Goal: Task Accomplishment & Management: Use online tool/utility

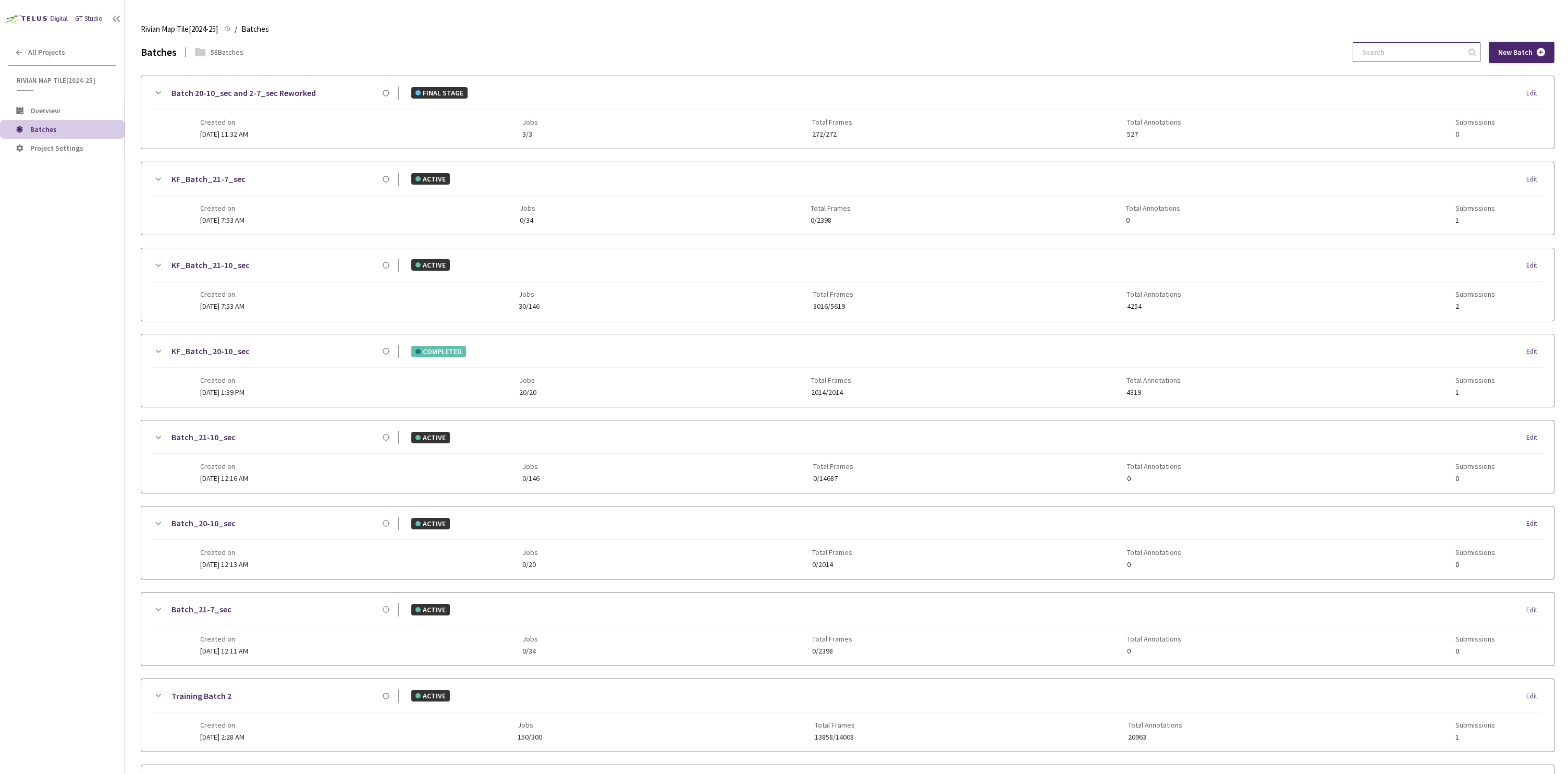
click at [1421, 46] on input at bounding box center [1411, 52] width 111 height 19
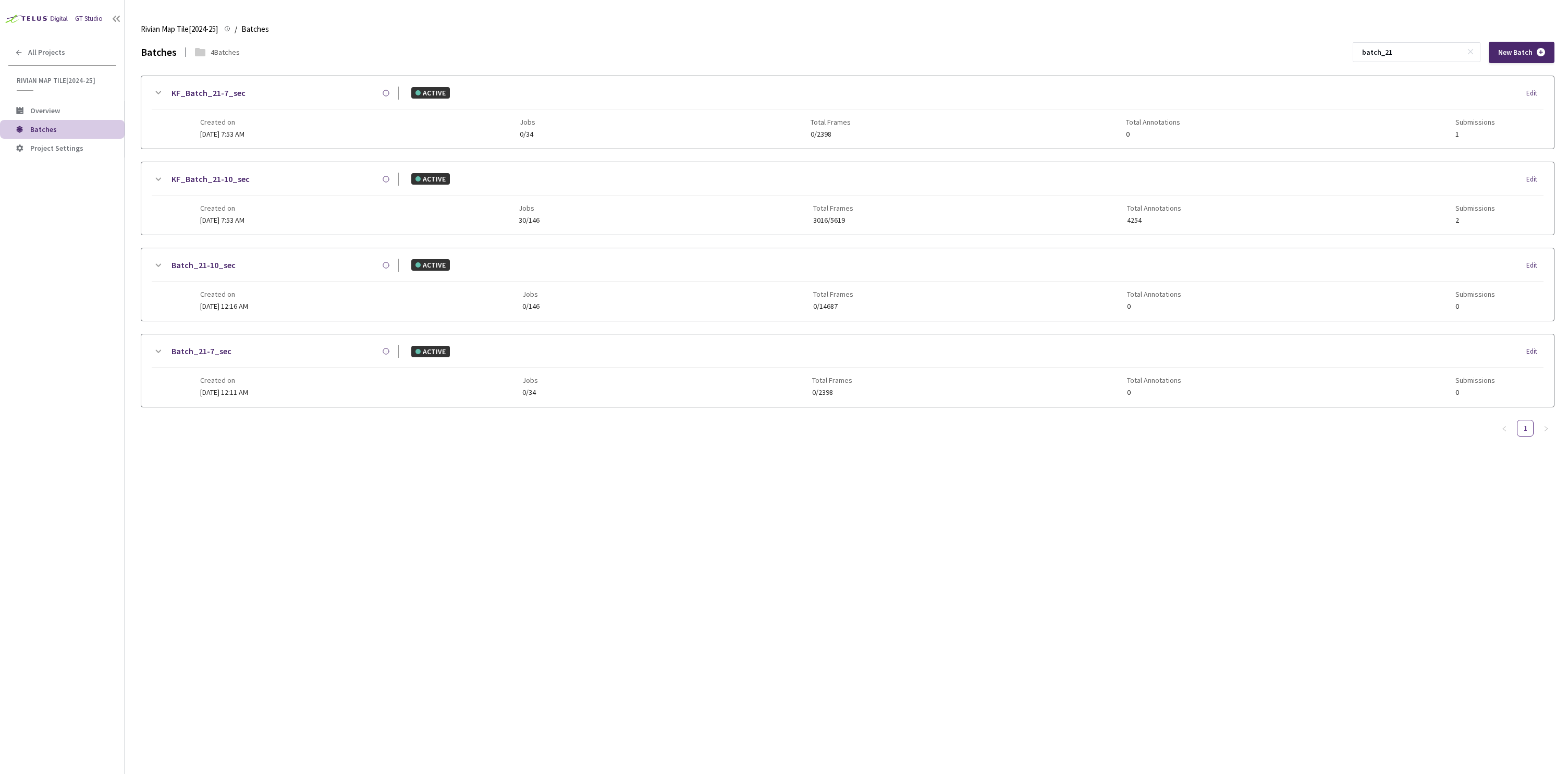
type input "batch_21"
click at [229, 180] on link "KF_Batch_21-10_sec" at bounding box center [211, 178] width 78 height 13
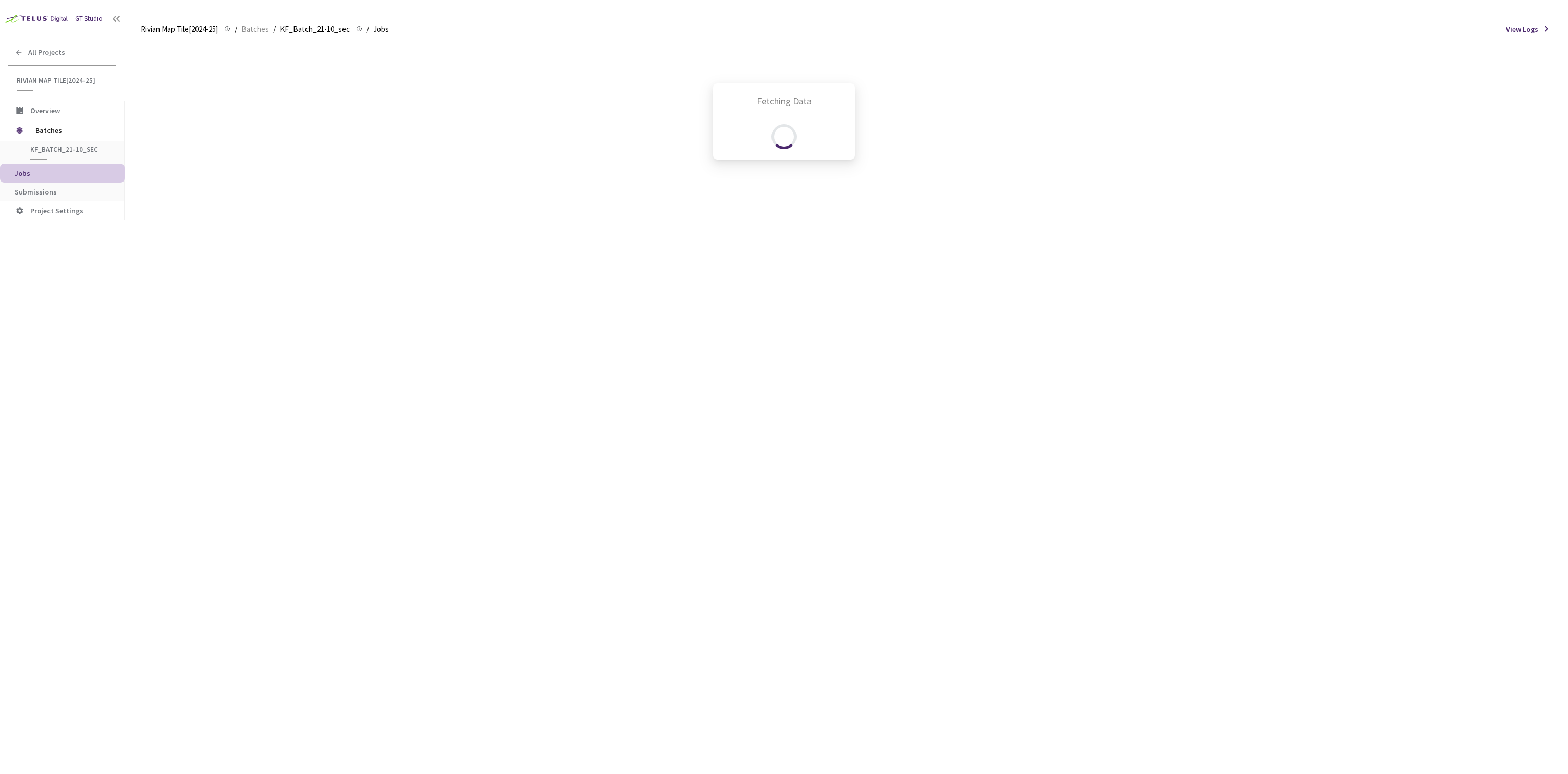
click at [70, 183] on div "Fetching Data" at bounding box center [784, 387] width 1568 height 774
click at [54, 197] on div "Fetching Data" at bounding box center [784, 387] width 1568 height 774
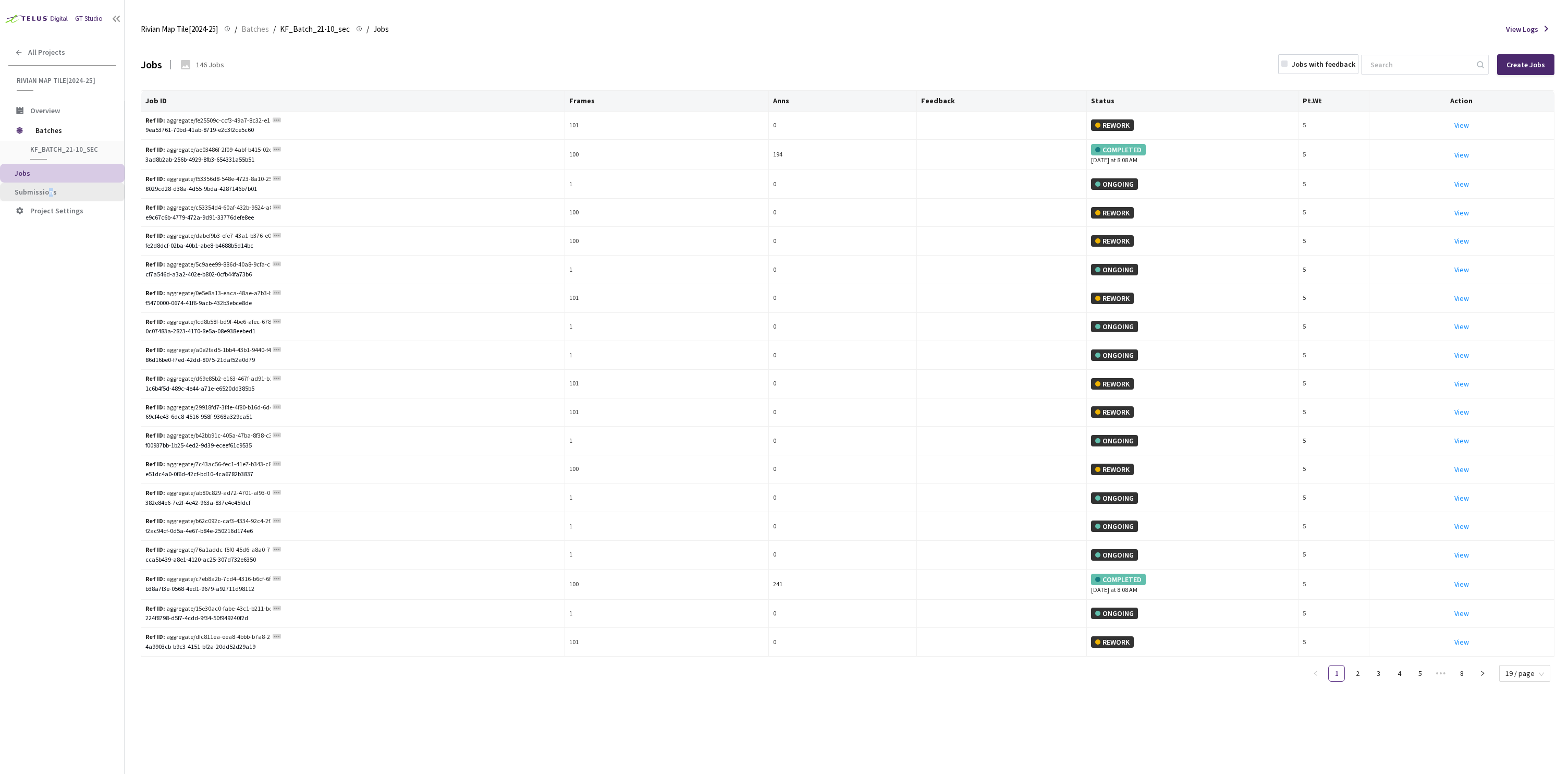
click at [50, 194] on span "Submissions" at bounding box center [35, 191] width 42 height 9
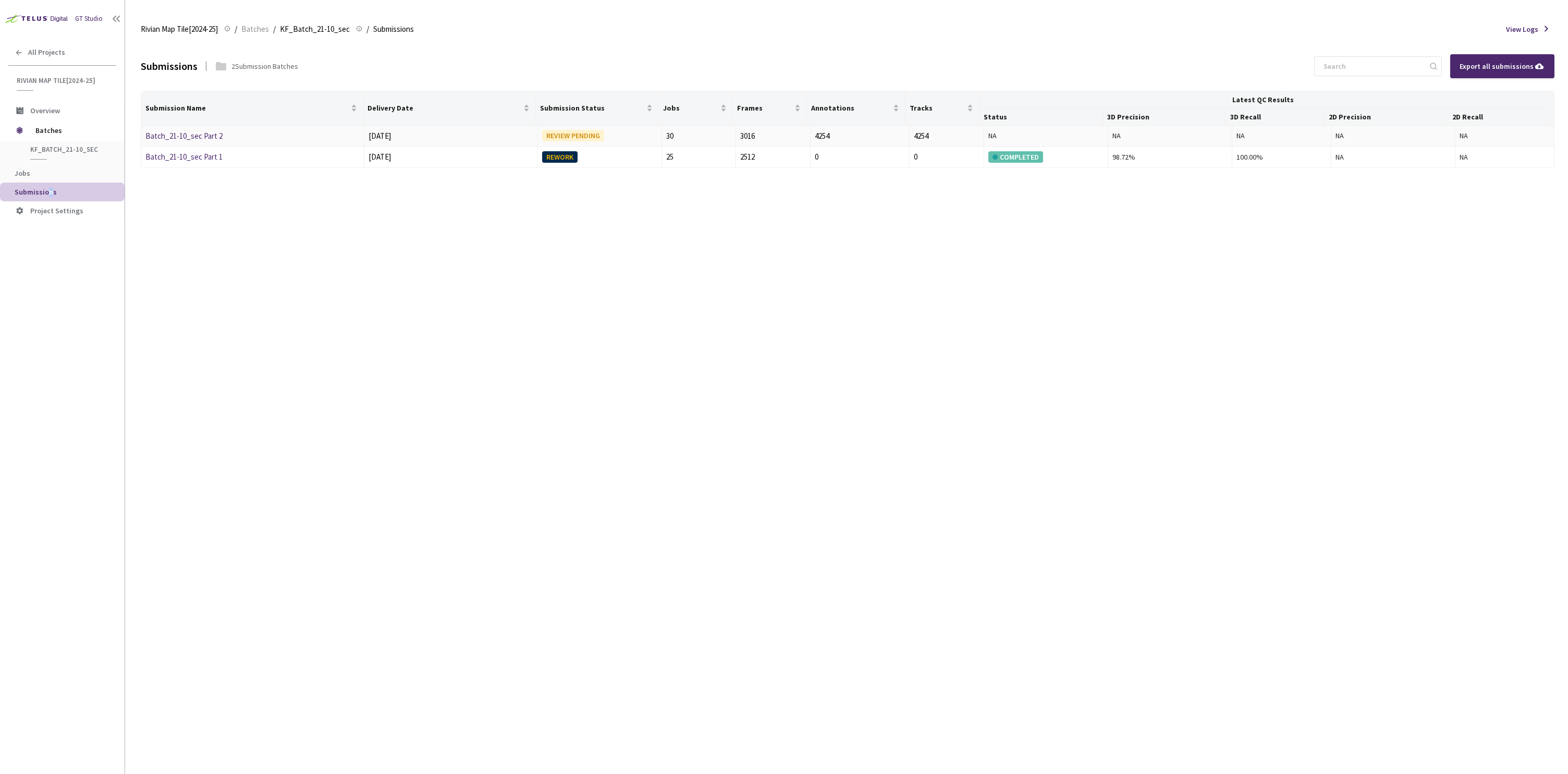
click at [169, 139] on link "Batch_21-10_sec Part 2" at bounding box center [184, 136] width 77 height 10
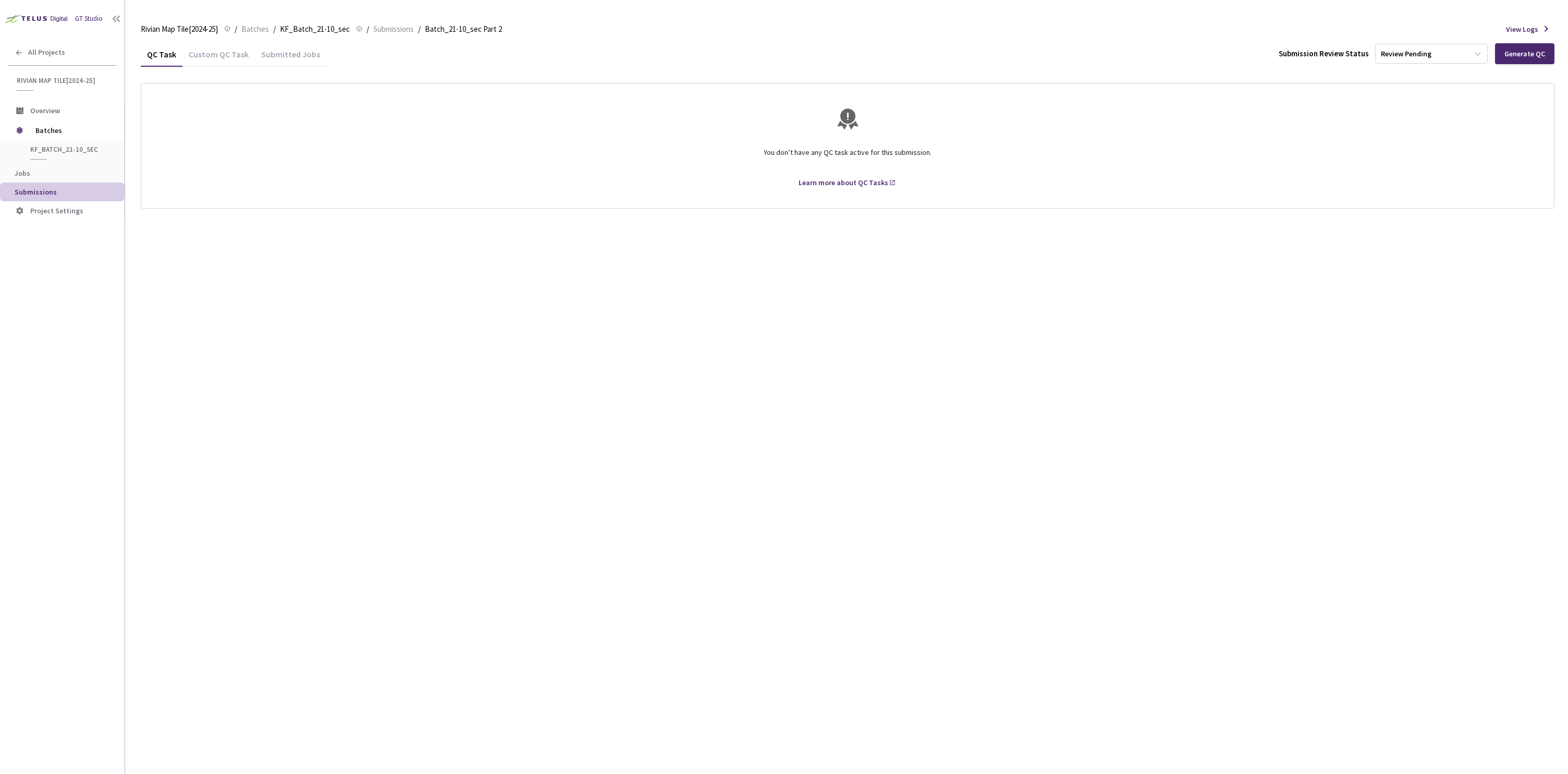
click at [222, 52] on div "Custom QC Task" at bounding box center [219, 57] width 72 height 18
click at [1501, 62] on div "Generate Custom QC" at bounding box center [1511, 54] width 86 height 21
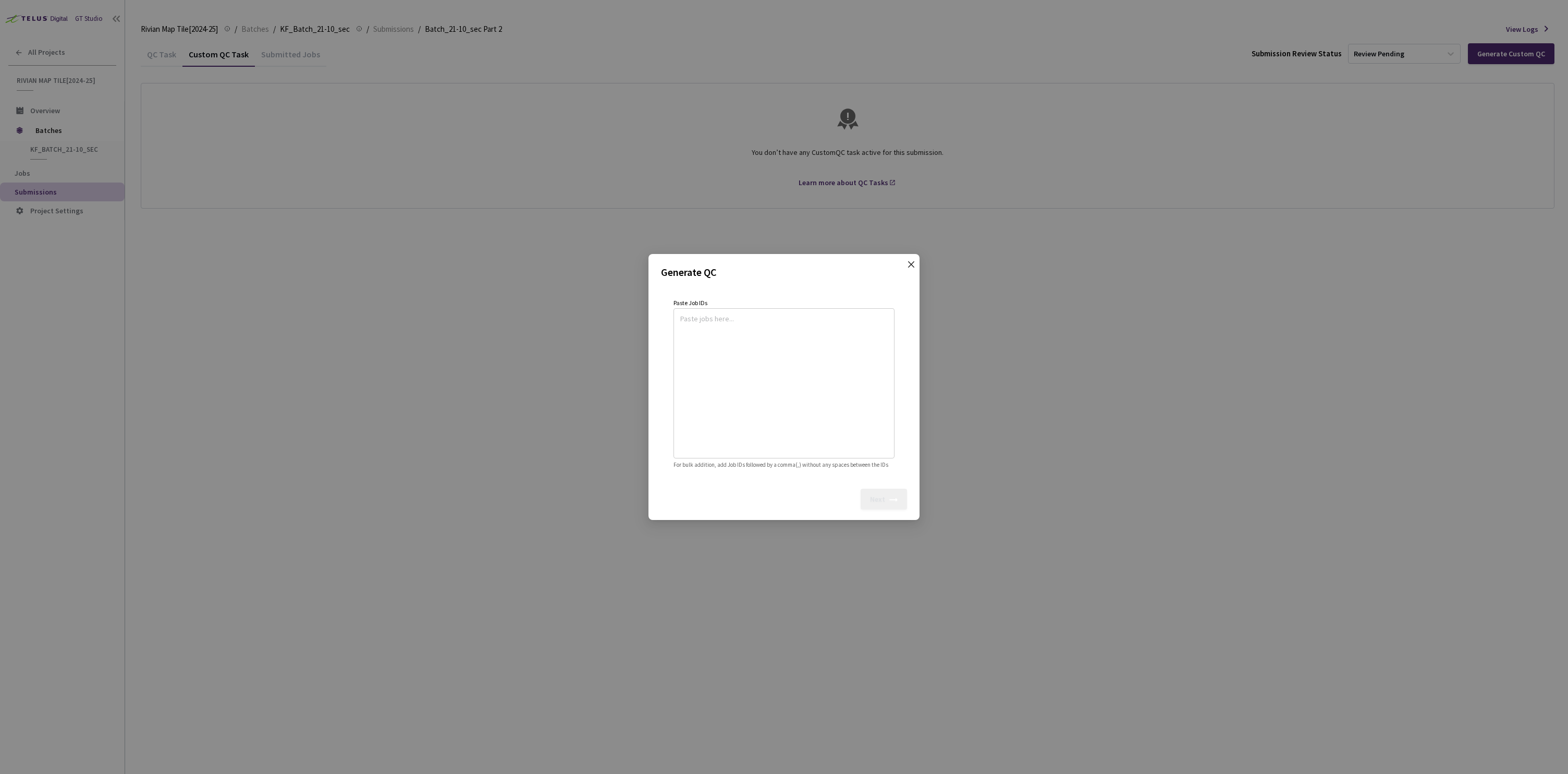
click at [913, 261] on icon "close" at bounding box center [911, 264] width 6 height 6
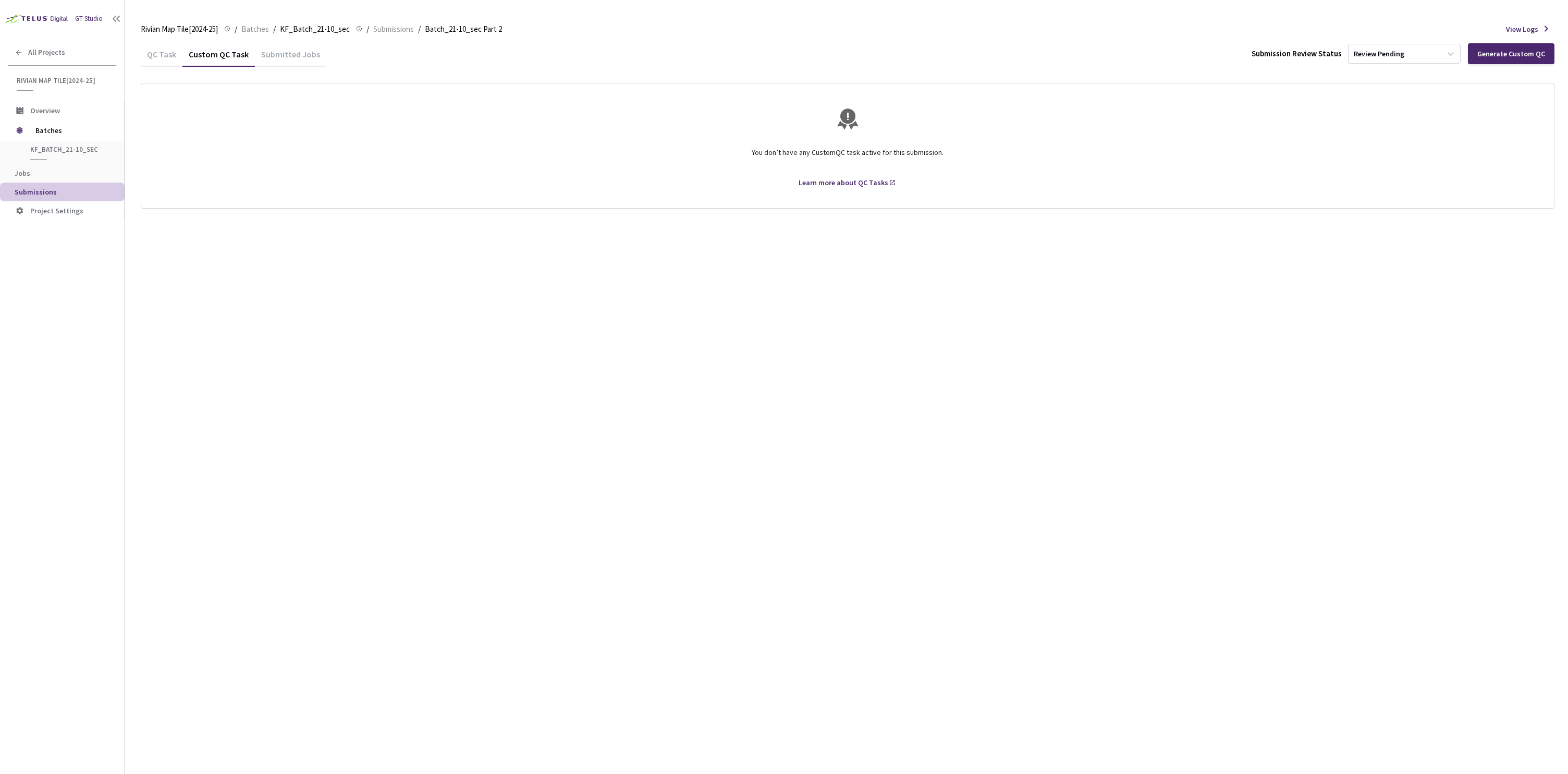
click at [162, 50] on div "QC Task" at bounding box center [161, 57] width 42 height 18
click at [1530, 56] on div "Generate QC" at bounding box center [1525, 54] width 41 height 9
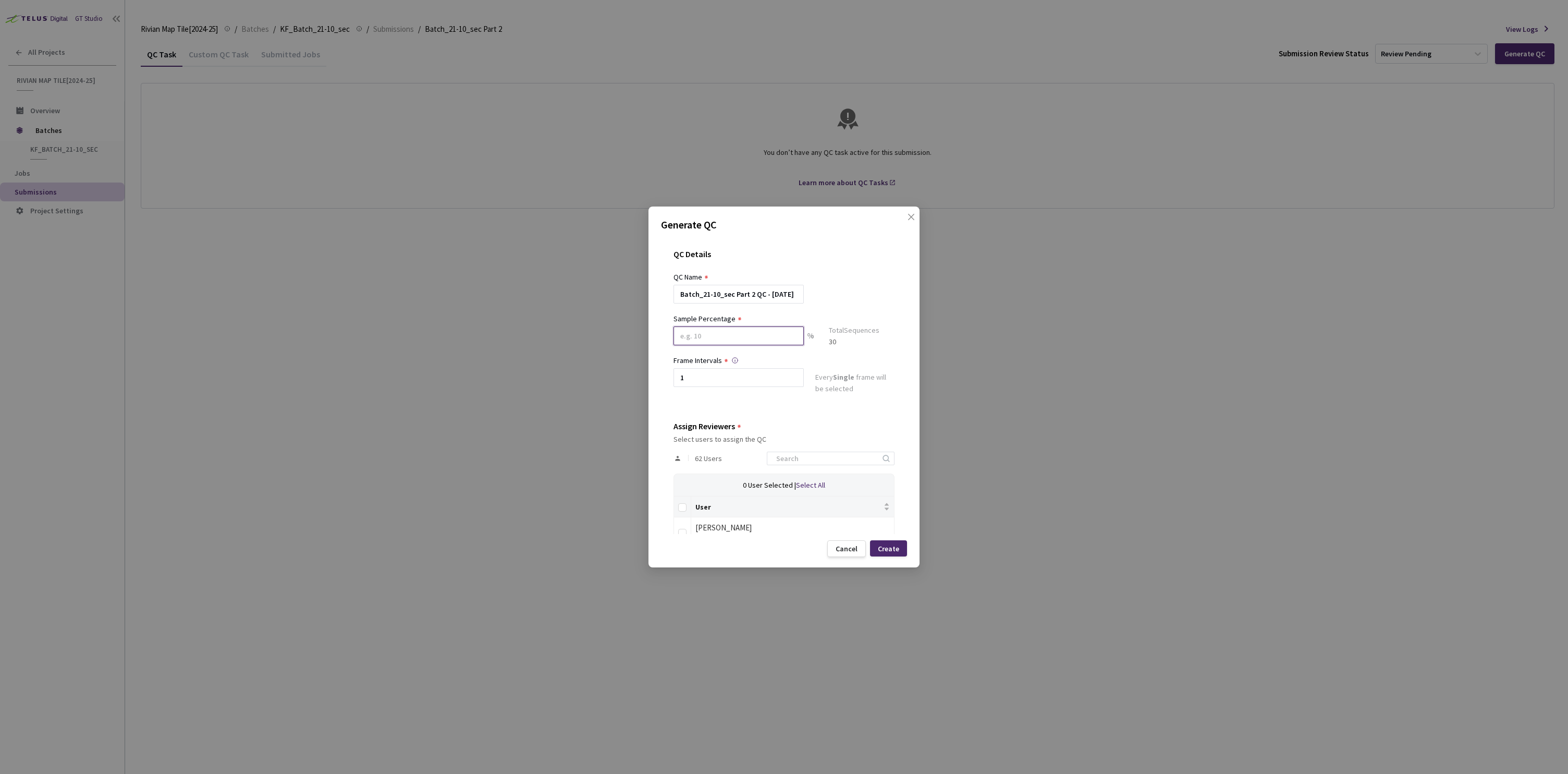
click at [755, 334] on input at bounding box center [738, 336] width 130 height 19
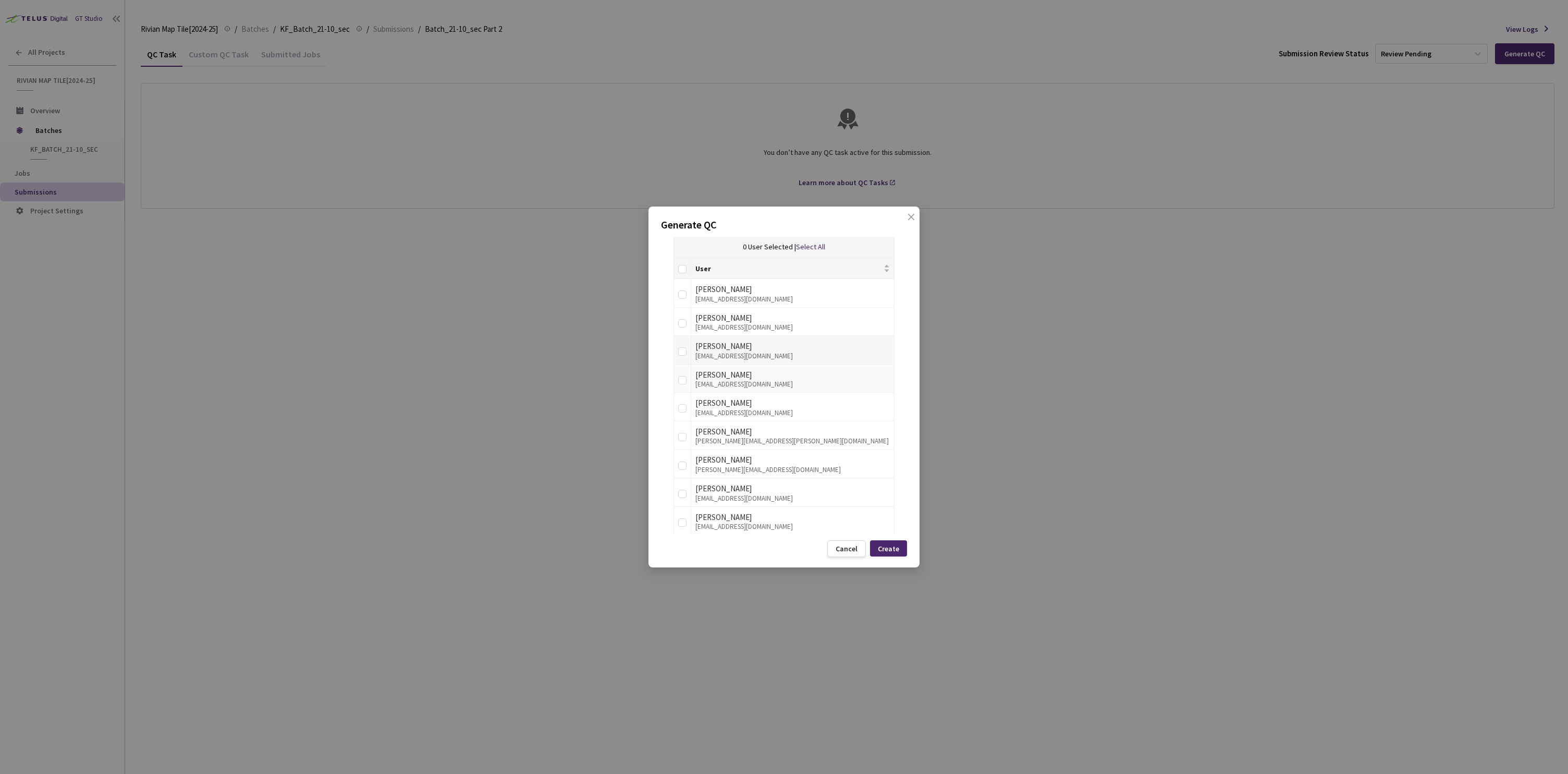
scroll to position [216, 0]
type input "100"
click at [855, 245] on input at bounding box center [825, 247] width 111 height 13
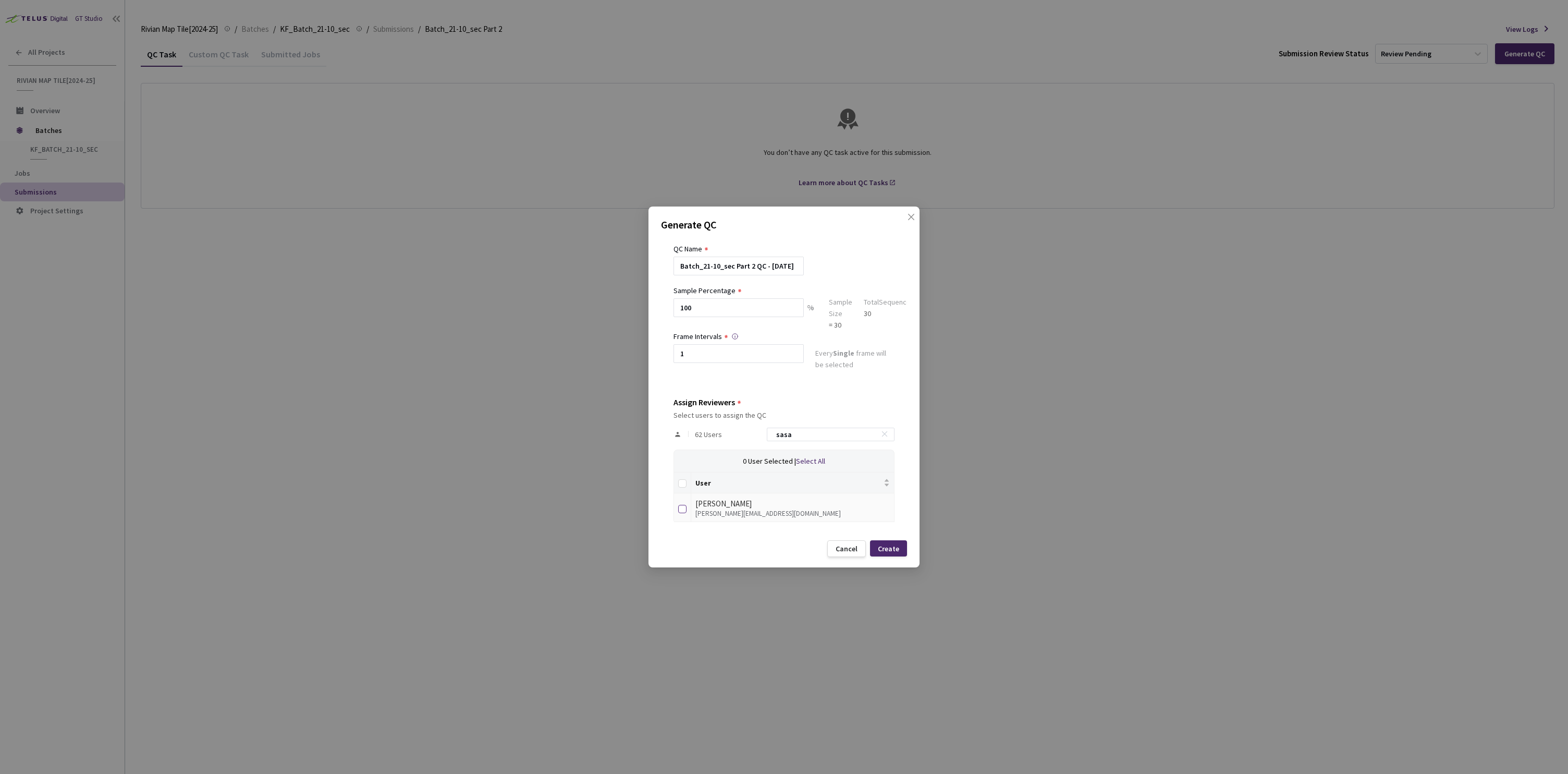
type input "sasa"
click at [682, 507] on input "checkbox" at bounding box center [682, 509] width 9 height 9
checkbox input "true"
drag, startPoint x: 823, startPoint y: 438, endPoint x: 777, endPoint y: 437, distance: 46.0
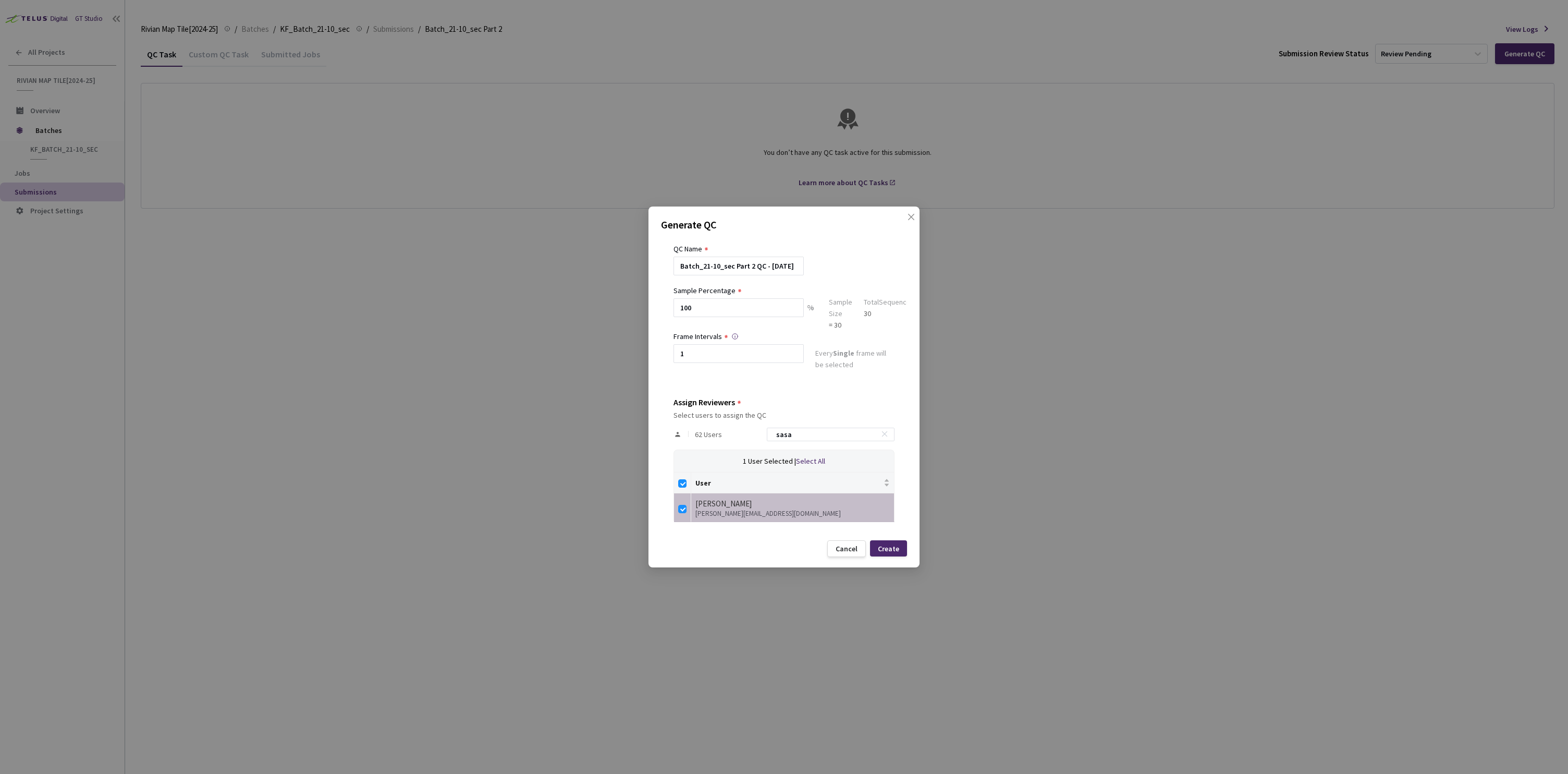
click at [777, 437] on div "62 Users [PERSON_NAME]" at bounding box center [783, 435] width 221 height 30
type input "b"
checkbox input "false"
type input "boba"
click at [685, 510] on input "checkbox" at bounding box center [682, 509] width 9 height 9
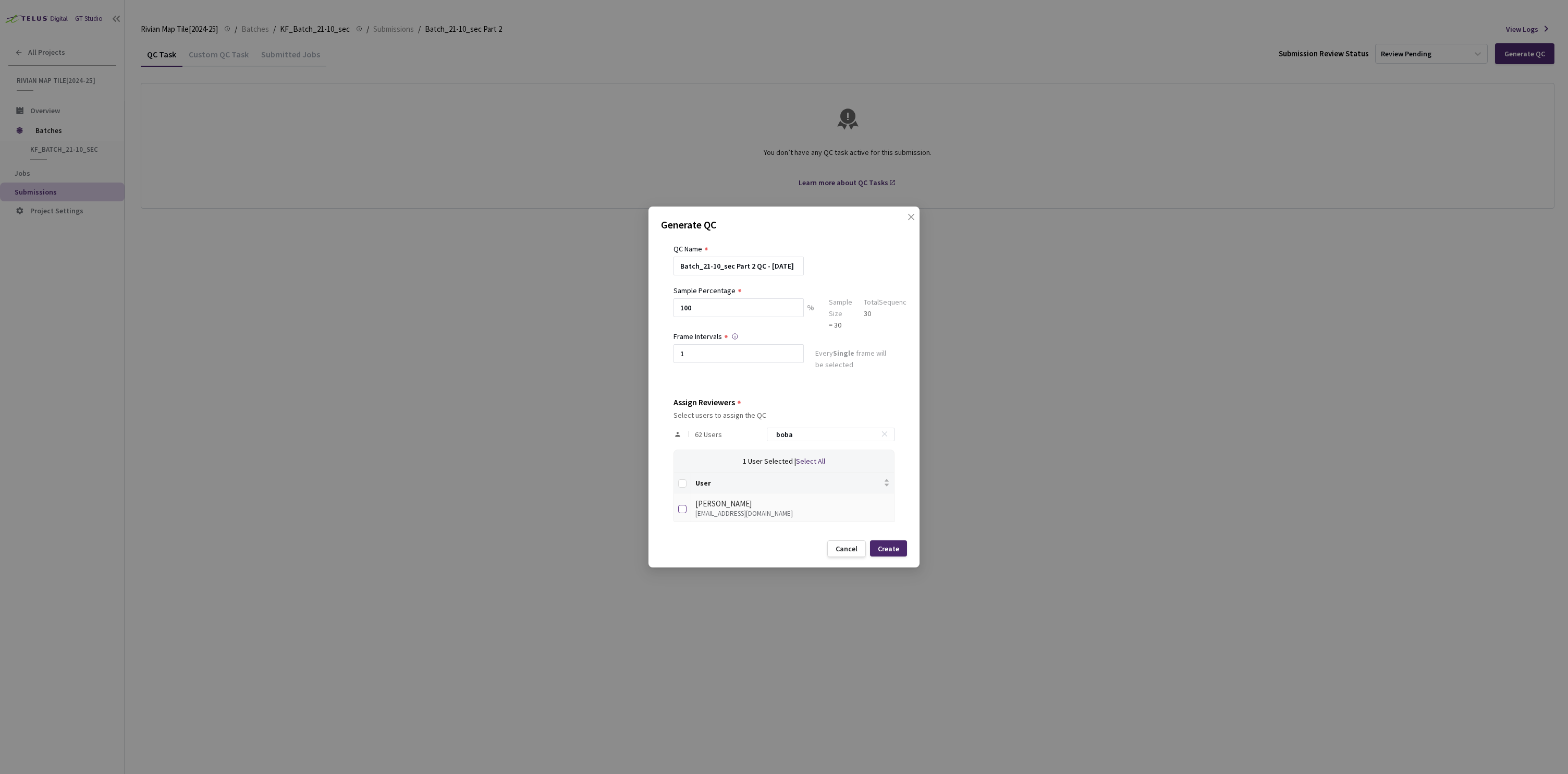
checkbox input "true"
drag, startPoint x: 780, startPoint y: 436, endPoint x: 767, endPoint y: 436, distance: 13.0
click at [767, 436] on div "62 Users boba" at bounding box center [783, 435] width 221 height 30
type input "a"
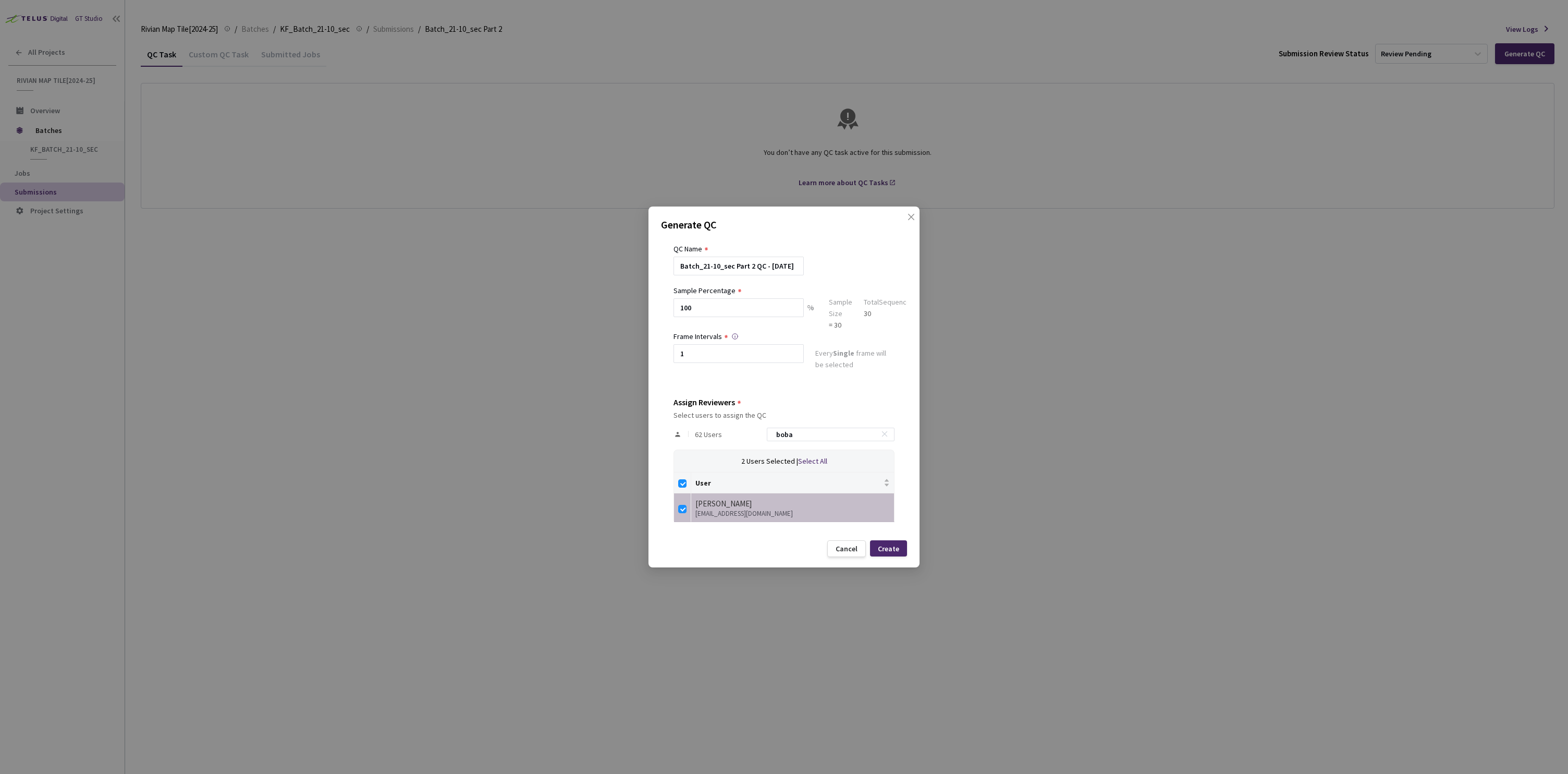
checkbox input "false"
type input "aleksa"
click at [684, 510] on input "checkbox" at bounding box center [682, 509] width 9 height 9
checkbox input "true"
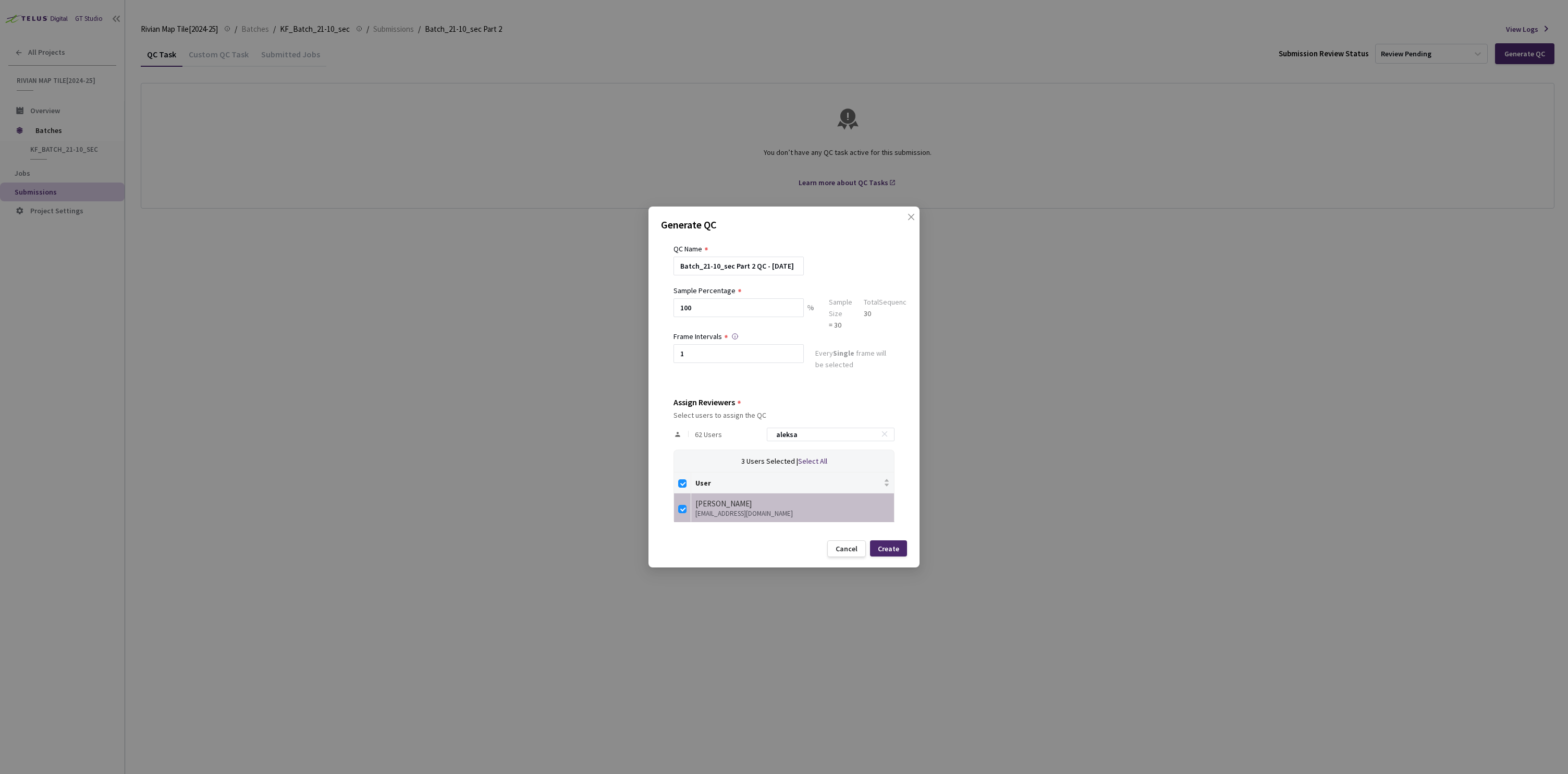
drag, startPoint x: 845, startPoint y: 438, endPoint x: 769, endPoint y: 437, distance: 76.0
click at [769, 437] on div "62 Users aleksa" at bounding box center [783, 435] width 221 height 30
type input "r"
checkbox input "false"
type input "[PERSON_NAME]"
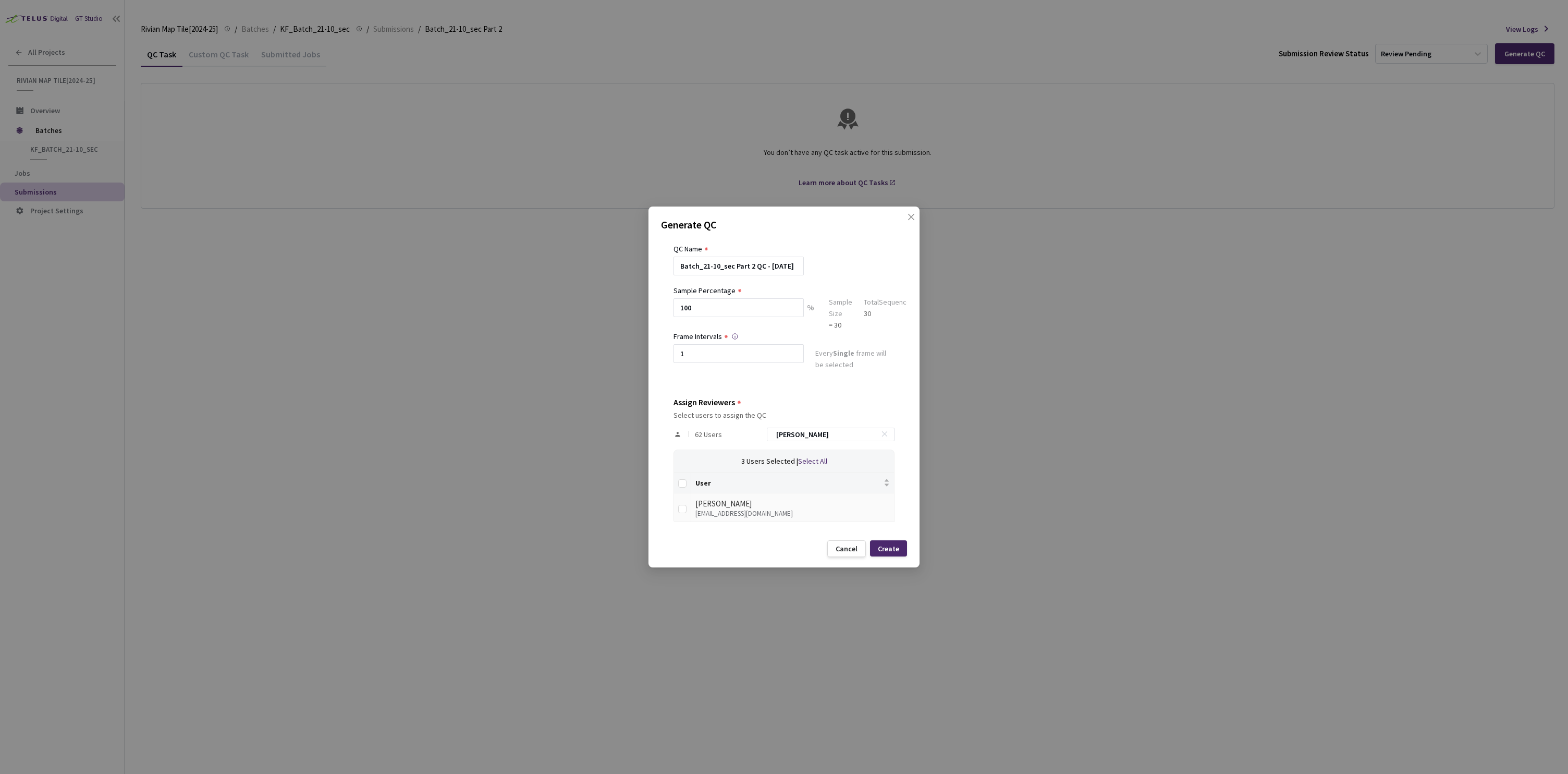
click at [677, 510] on td at bounding box center [682, 507] width 17 height 29
click at [684, 508] on input "checkbox" at bounding box center [682, 509] width 9 height 9
checkbox input "true"
drag, startPoint x: 814, startPoint y: 433, endPoint x: 757, endPoint y: 431, distance: 57.0
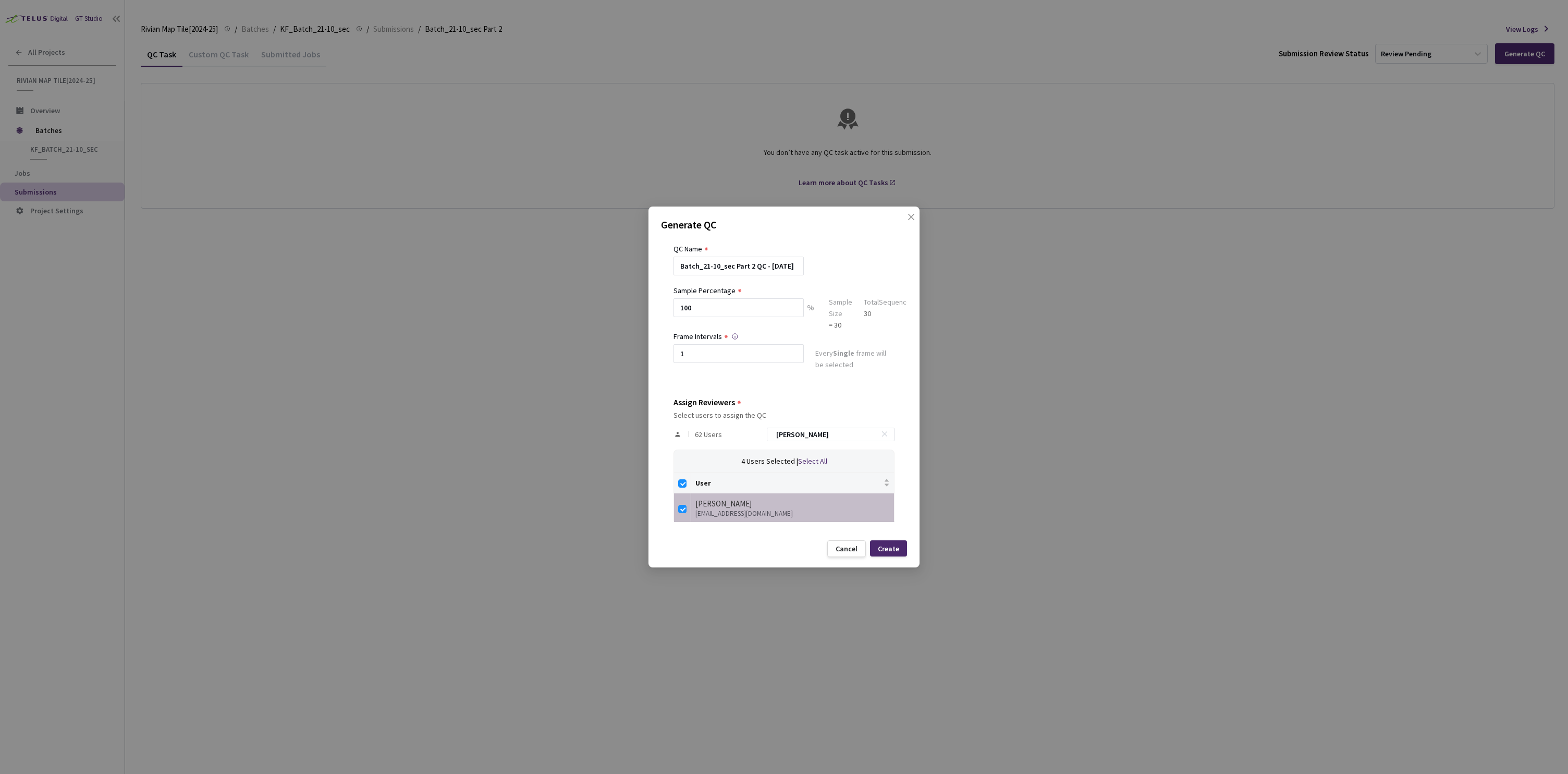
click at [757, 431] on div "62 Users [PERSON_NAME]" at bounding box center [783, 435] width 221 height 30
type input "n"
checkbox input "false"
type input "nema"
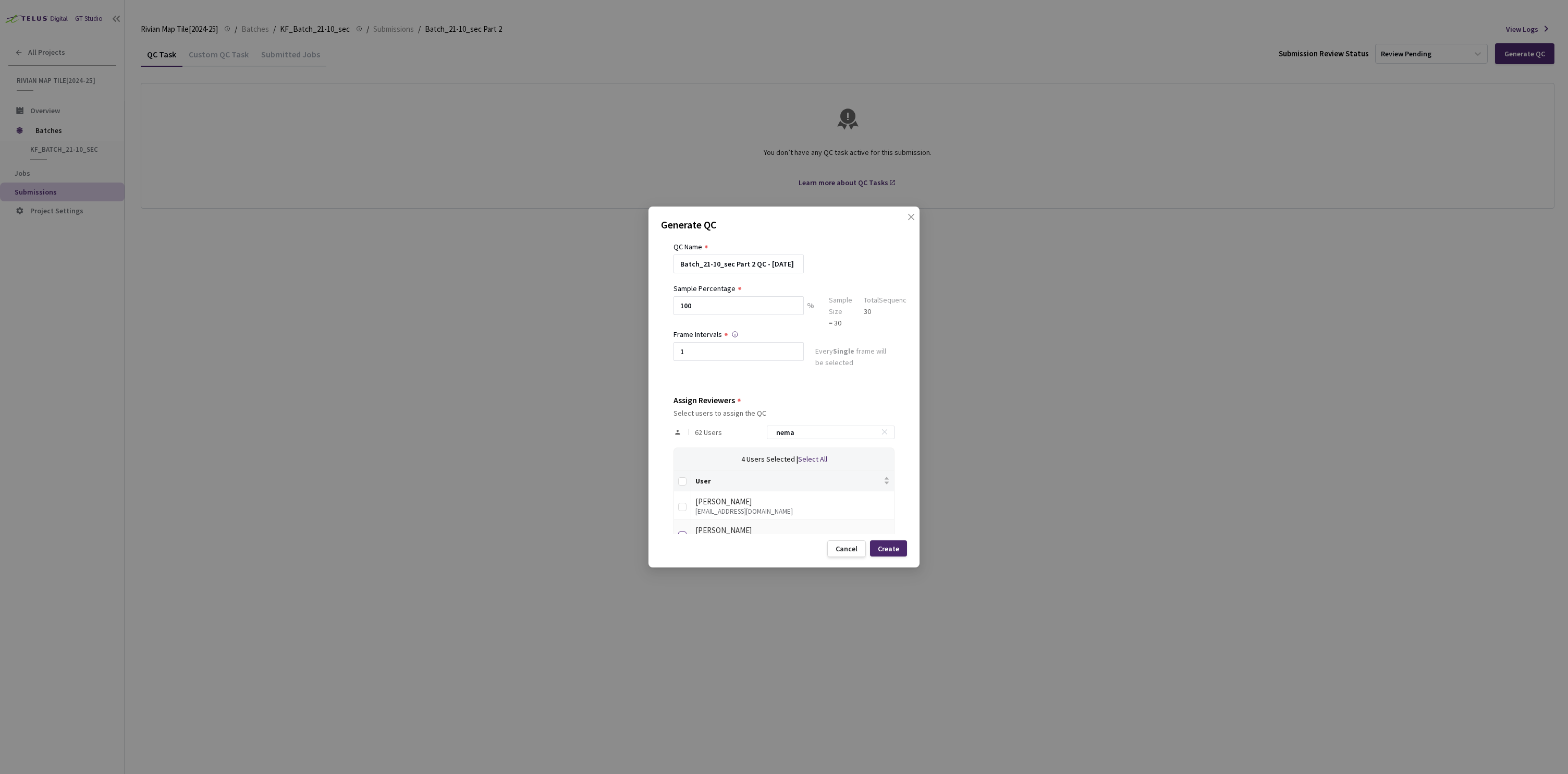
click at [684, 532] on input "checkbox" at bounding box center [682, 536] width 9 height 9
checkbox input "true"
drag, startPoint x: 814, startPoint y: 429, endPoint x: 766, endPoint y: 431, distance: 48.0
click at [764, 430] on div "62 Users nema" at bounding box center [783, 432] width 221 height 30
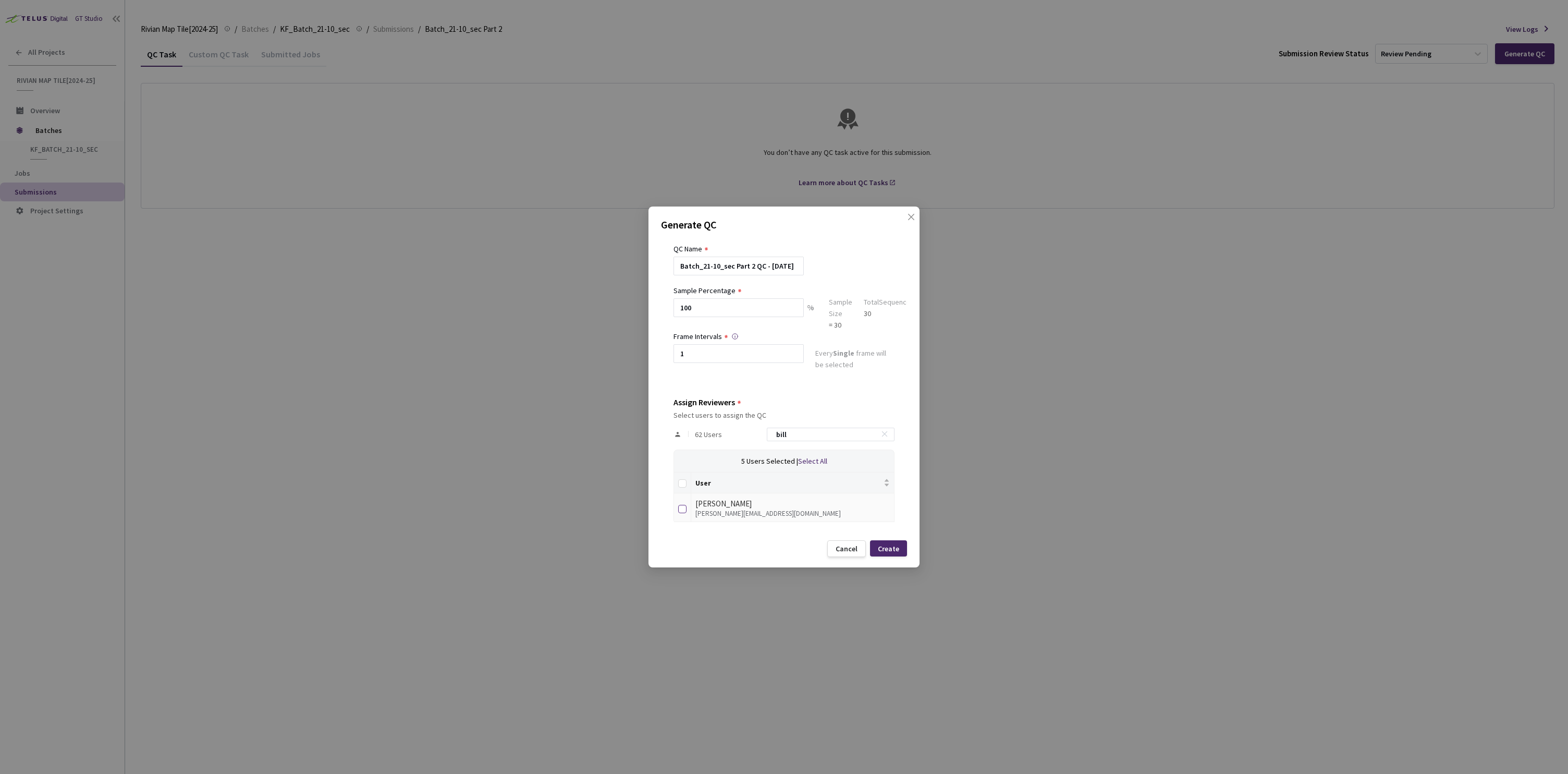
type input "bill"
click at [685, 509] on input "checkbox" at bounding box center [682, 509] width 9 height 9
checkbox input "true"
click at [902, 552] on div "Create" at bounding box center [888, 548] width 37 height 16
